Goal: Transaction & Acquisition: Purchase product/service

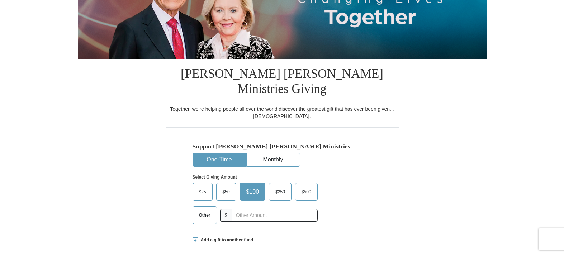
scroll to position [143, 0]
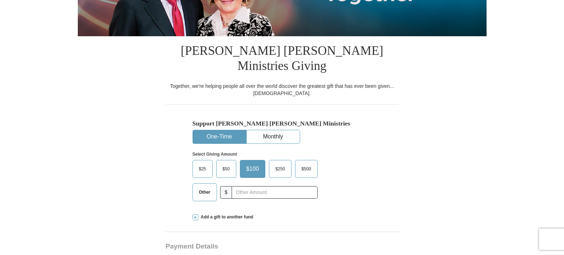
click at [201, 163] on span "$25" at bounding box center [202, 168] width 14 height 11
click at [0, 0] on input "$25" at bounding box center [0, 0] width 0 height 0
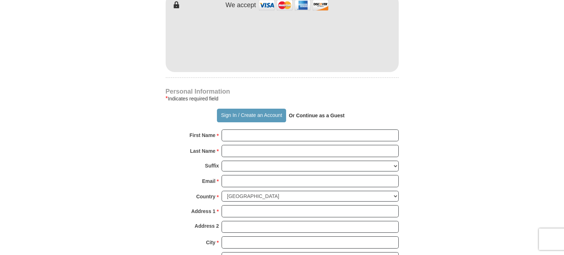
scroll to position [466, 0]
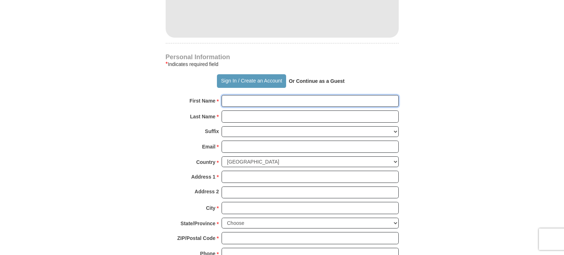
click at [232, 95] on input "First Name *" at bounding box center [310, 101] width 177 height 12
type input "[PERSON_NAME]"
click at [234, 110] on input "Last Name *" at bounding box center [310, 116] width 177 height 12
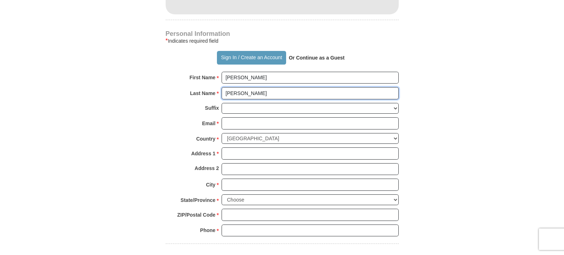
scroll to position [502, 0]
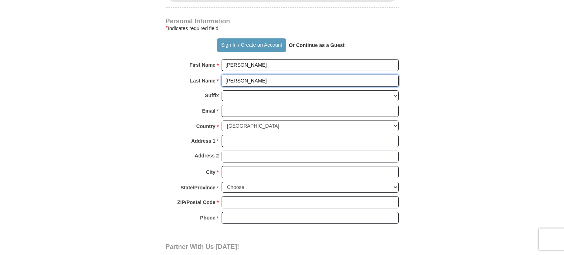
type input "[PERSON_NAME]"
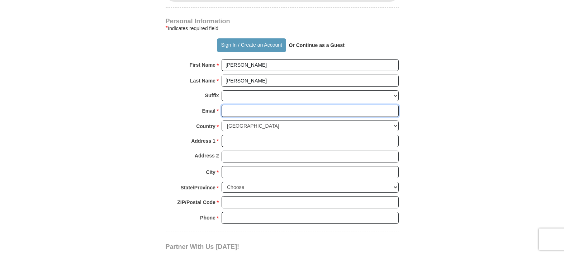
click at [232, 105] on input "Email *" at bounding box center [310, 111] width 177 height 12
type input "[EMAIL_ADDRESS][DOMAIN_NAME]"
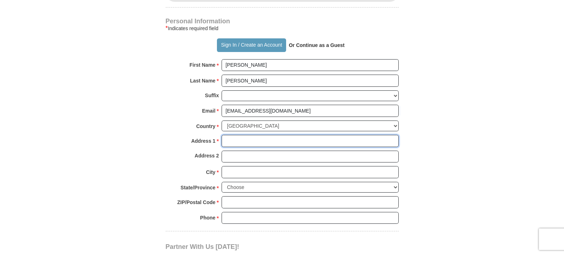
type input "[STREET_ADDRESS][PERSON_NAME]"
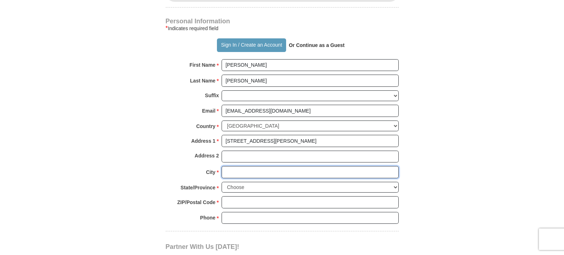
type input "Telford"
select select "PA"
type input "18969"
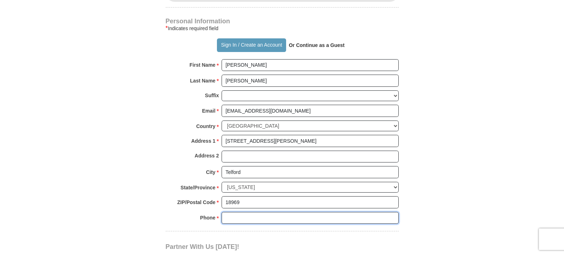
type input "2157236356"
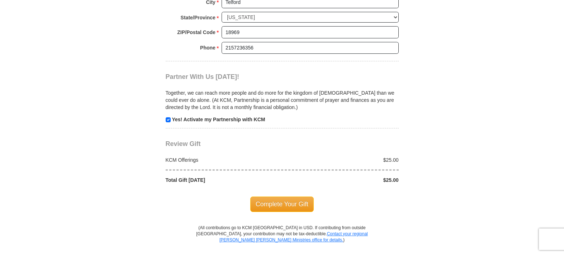
scroll to position [681, 0]
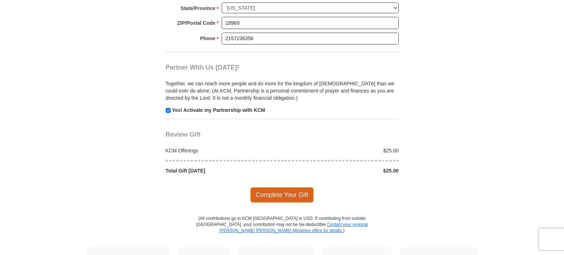
click at [282, 187] on span "Complete Your Gift" at bounding box center [281, 194] width 63 height 15
